Goal: Task Accomplishment & Management: Manage account settings

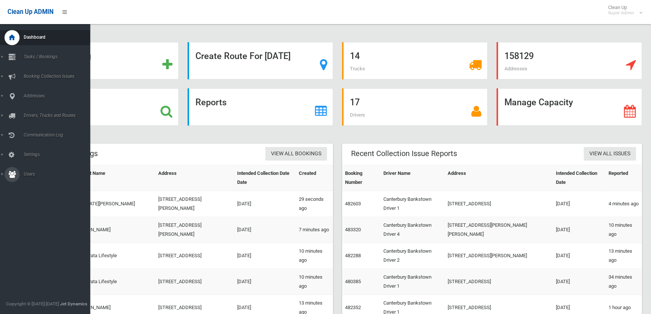
drag, startPoint x: 32, startPoint y: 176, endPoint x: 37, endPoint y: 180, distance: 6.2
click at [32, 176] on span "Users" at bounding box center [58, 173] width 74 height 5
click at [31, 186] on span "All Users" at bounding box center [55, 187] width 68 height 5
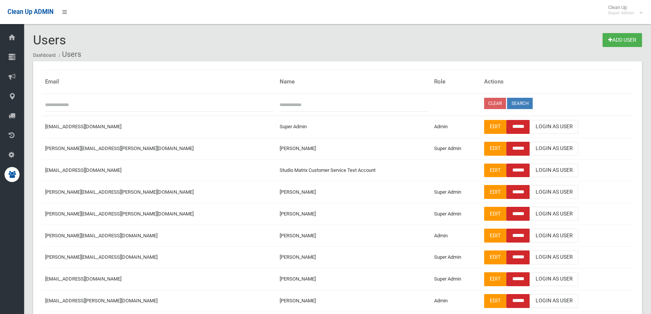
click at [280, 106] on input "text" at bounding box center [354, 105] width 149 height 14
type input "****"
click at [507, 104] on button "Search" at bounding box center [520, 103] width 26 height 11
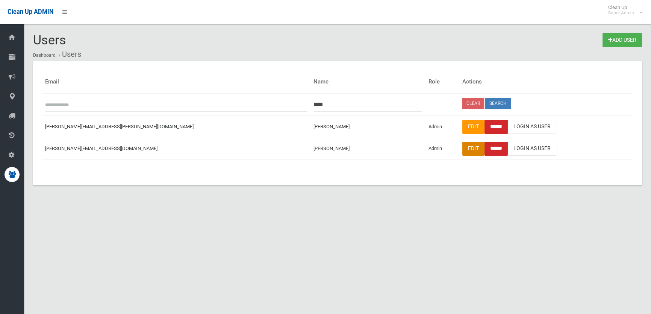
click at [462, 146] on link "Edit" at bounding box center [473, 149] width 22 height 14
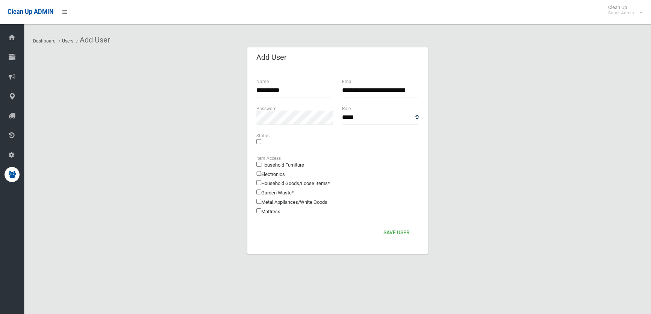
click at [261, 200] on div "Household Furniture Electronics Household Goods/Loose Items* Garden Waste* Meta…" at bounding box center [337, 185] width 162 height 62
click at [394, 233] on button "Save User" at bounding box center [397, 233] width 32 height 14
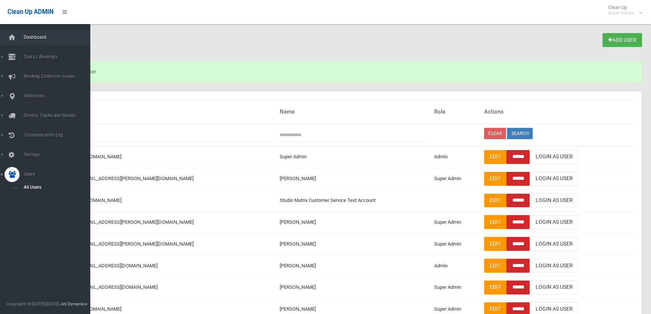
click at [32, 38] on span "Dashboard" at bounding box center [58, 37] width 74 height 5
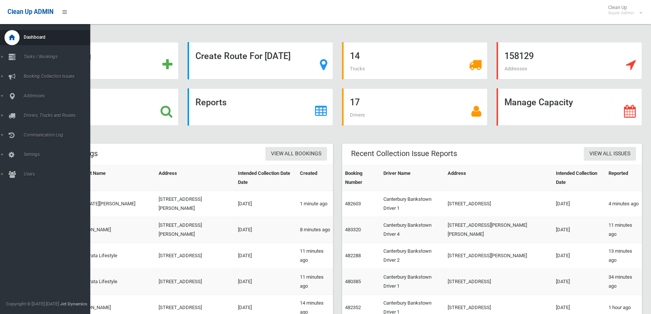
click at [33, 38] on span "Dashboard" at bounding box center [58, 37] width 74 height 5
